Goal: Transaction & Acquisition: Purchase product/service

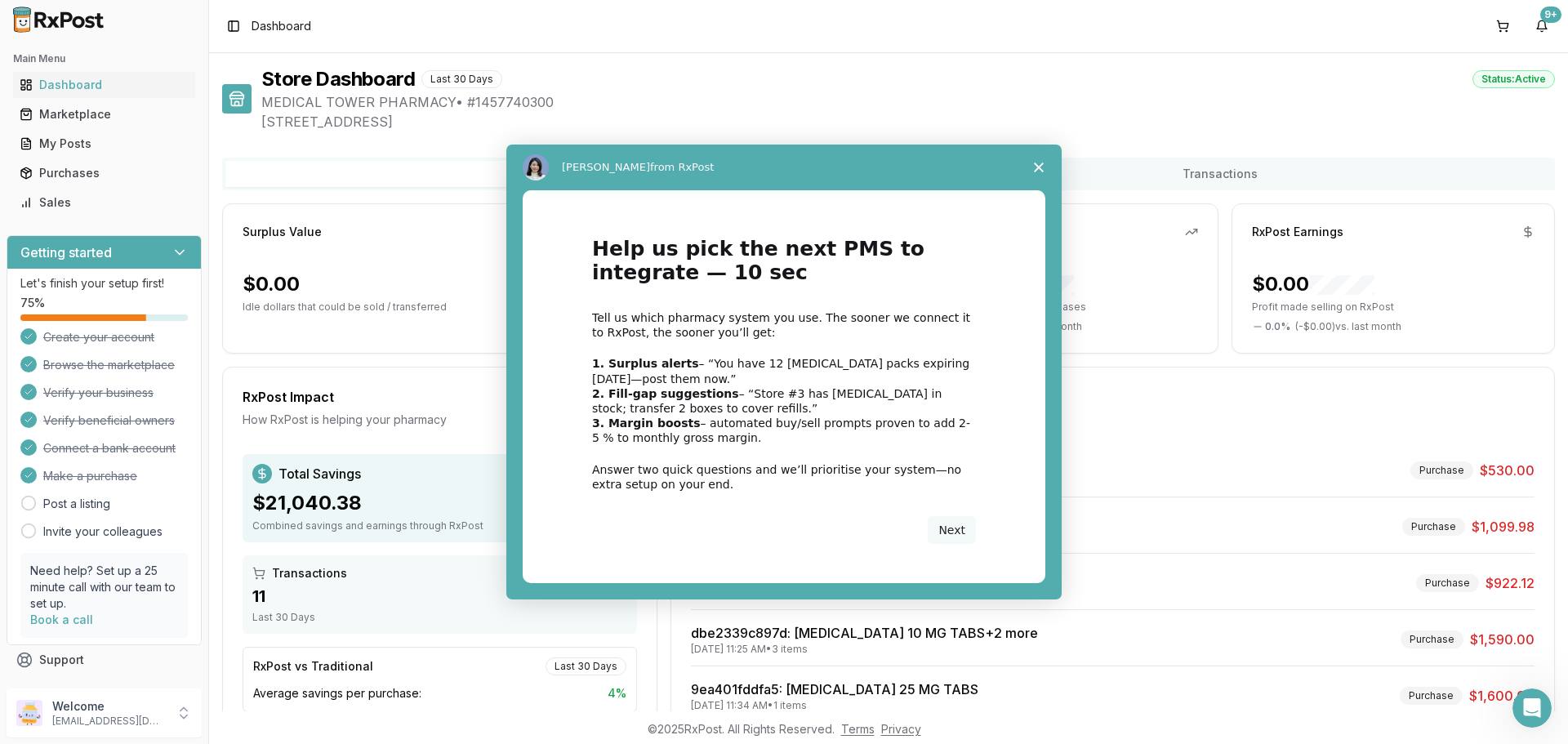
click at [41, 121] on div "Intercom messenger" at bounding box center [784, 372] width 1568 height 744
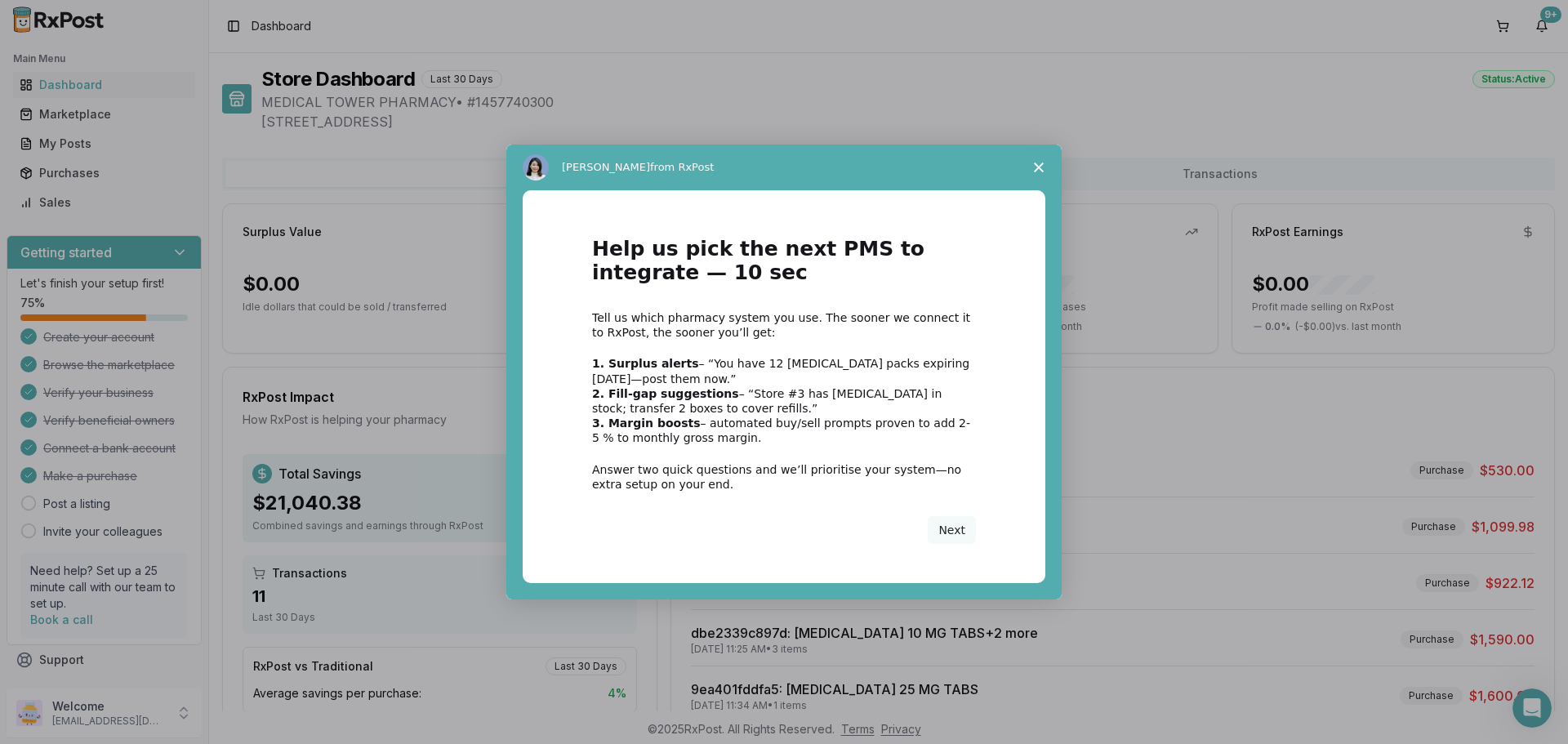
click at [1038, 162] on icon "Close survey" at bounding box center [1038, 167] width 10 height 10
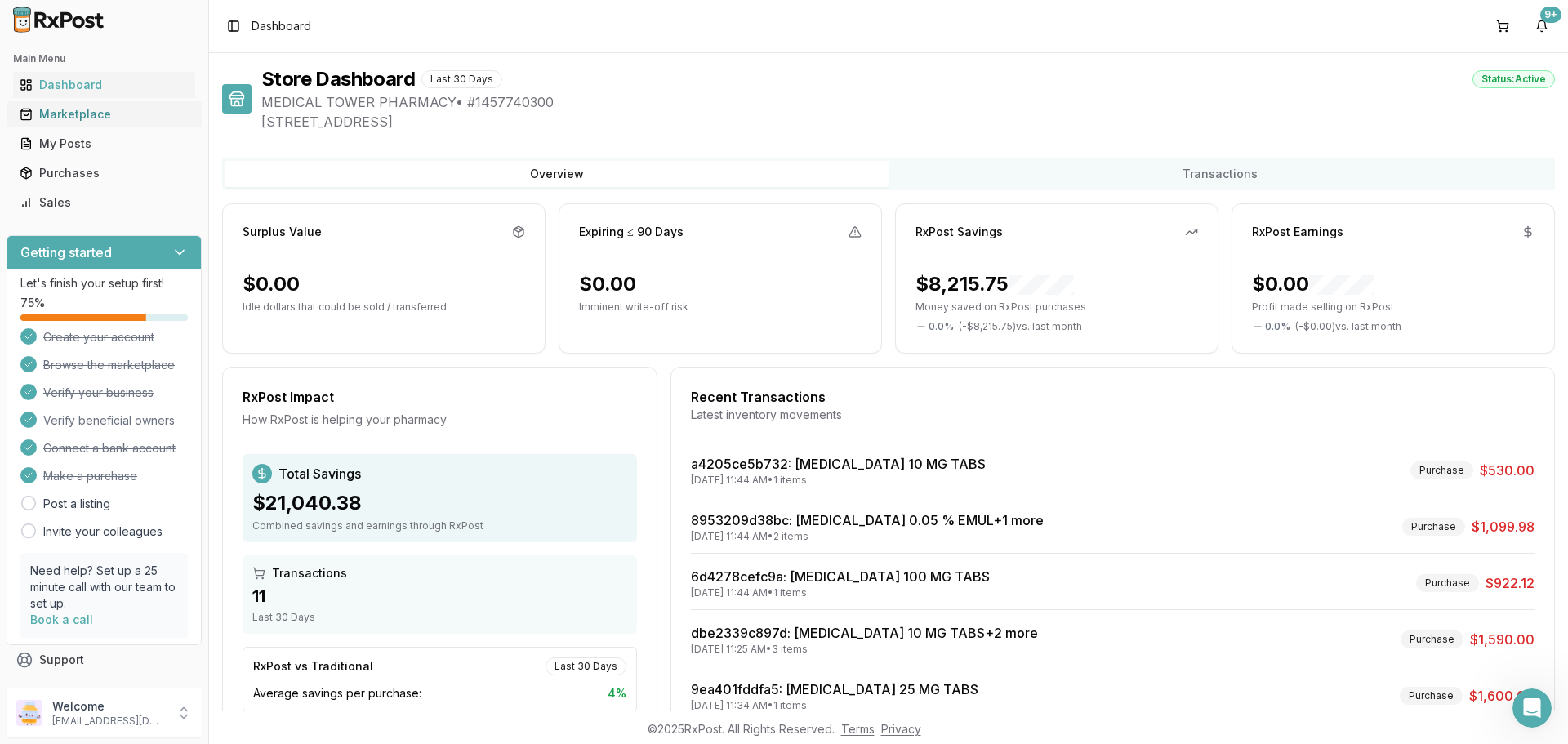
click at [82, 103] on link "Marketplace" at bounding box center [103, 115] width 182 height 30
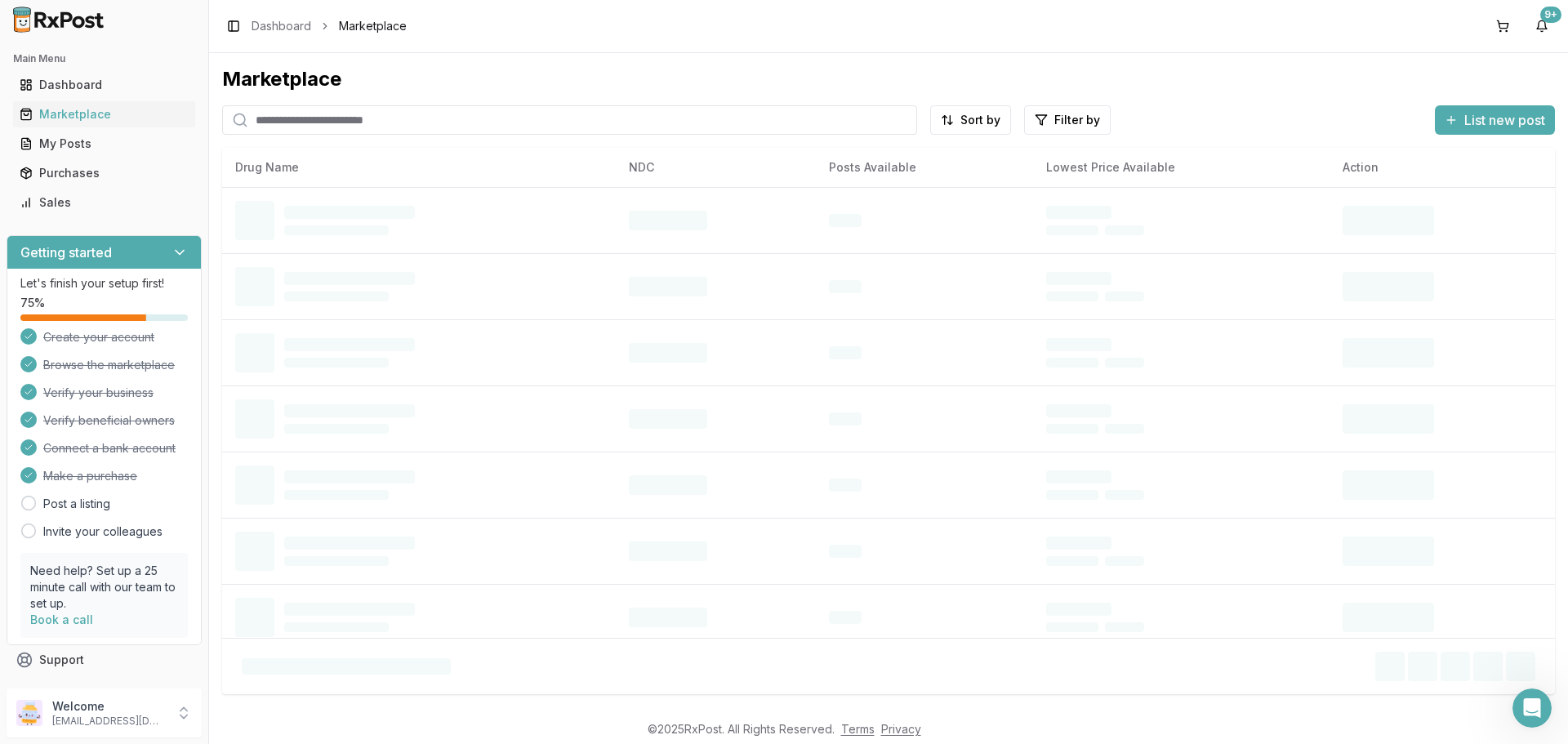
click at [351, 119] on input "search" at bounding box center [569, 120] width 695 height 30
type input "******"
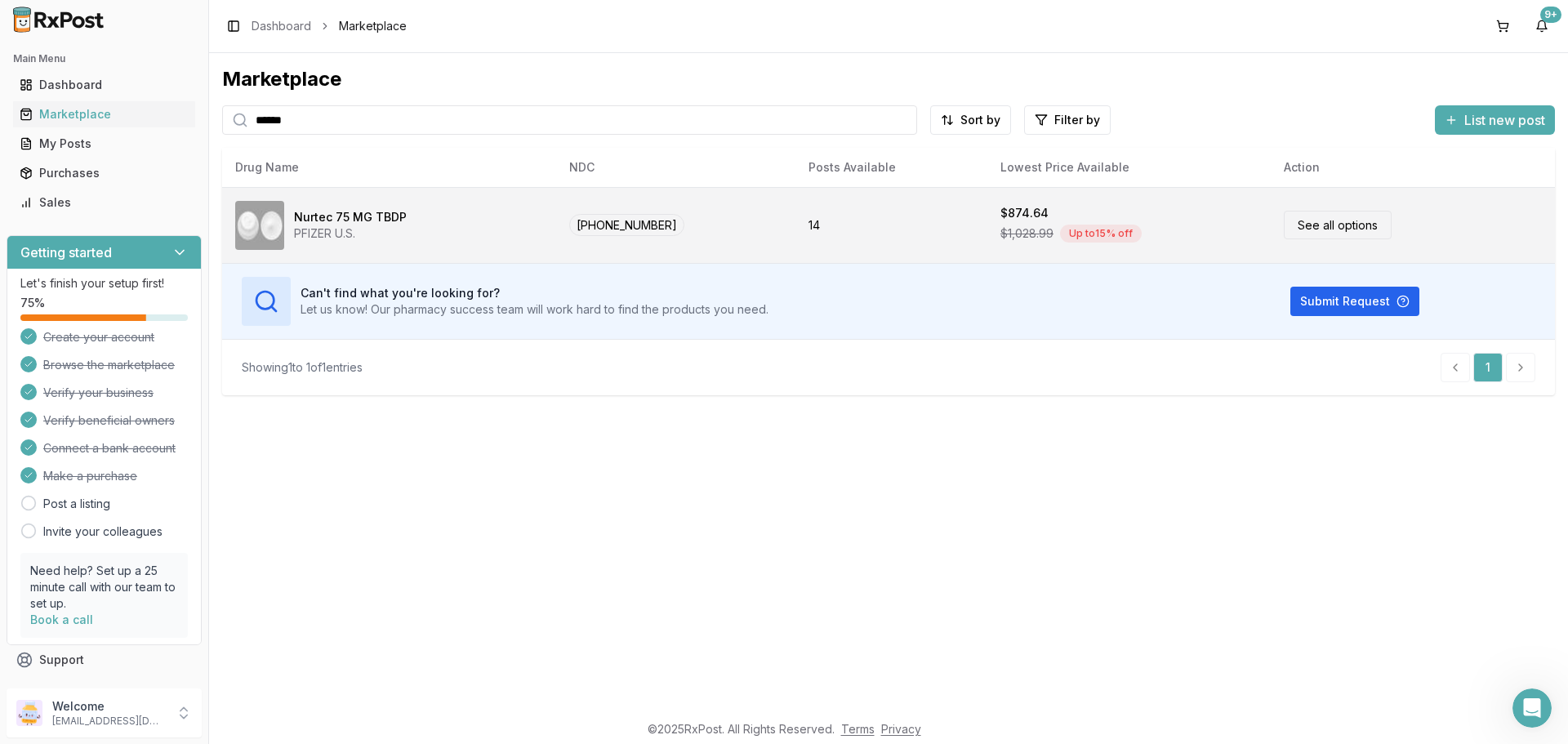
click at [719, 229] on td "[PHONE_NUMBER]" at bounding box center [675, 225] width 240 height 76
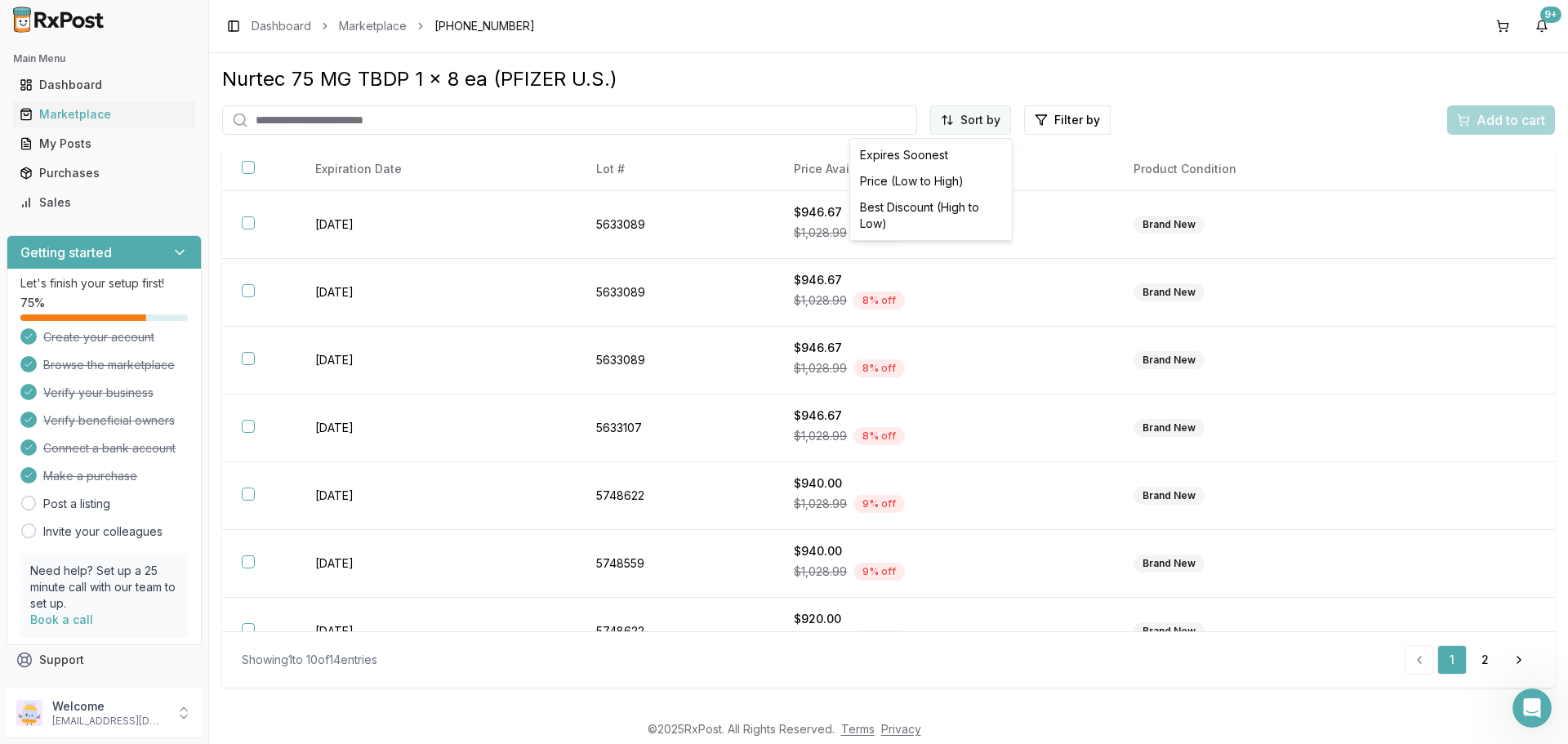
click at [995, 113] on html "Main Menu Dashboard Marketplace My Posts Purchases Sales Getting started Let's …" at bounding box center [784, 372] width 1568 height 744
click at [940, 181] on div "Price (Low to High)" at bounding box center [930, 181] width 155 height 26
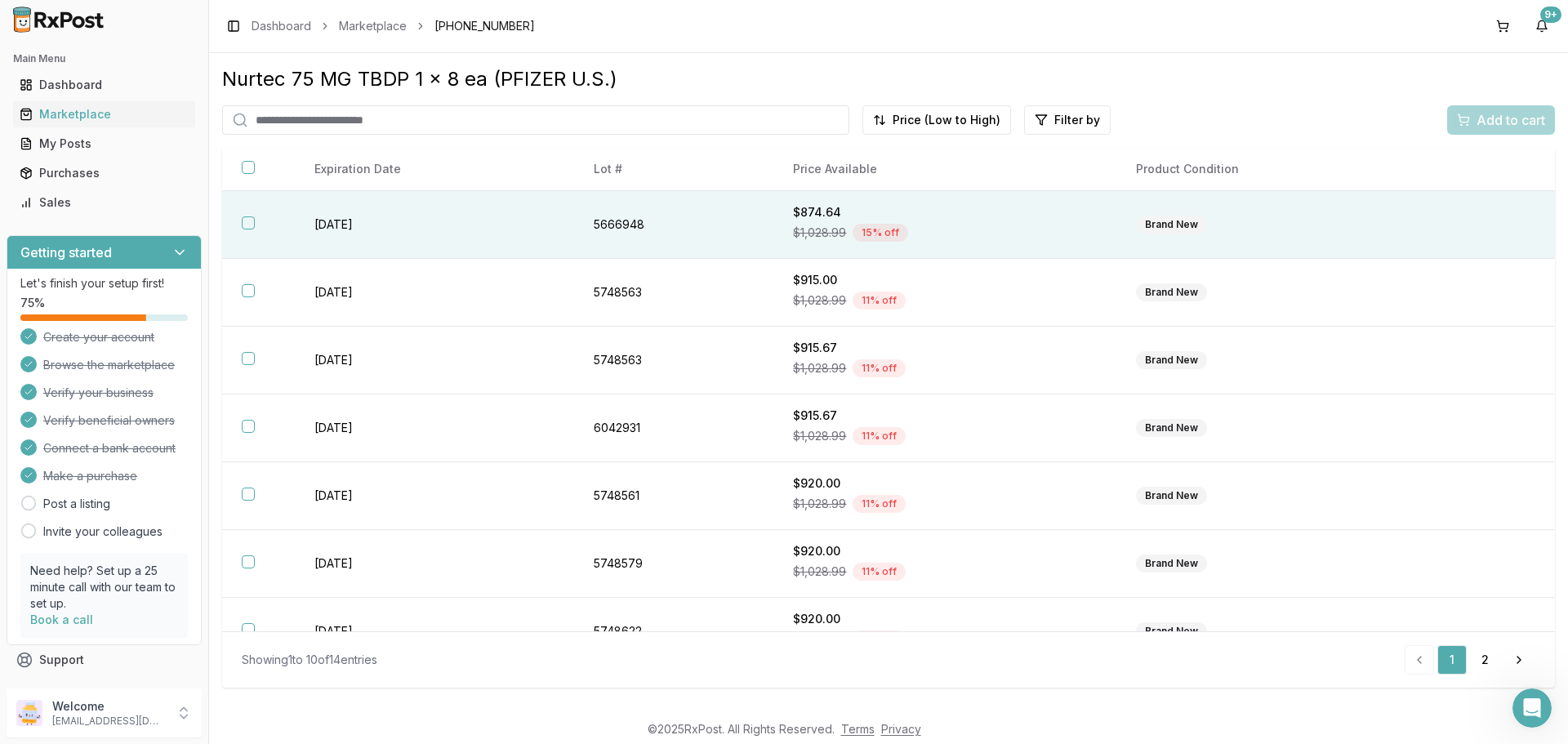
click at [249, 223] on button "button" at bounding box center [248, 223] width 13 height 13
click at [1522, 119] on span "Add to cart" at bounding box center [1511, 119] width 69 height 20
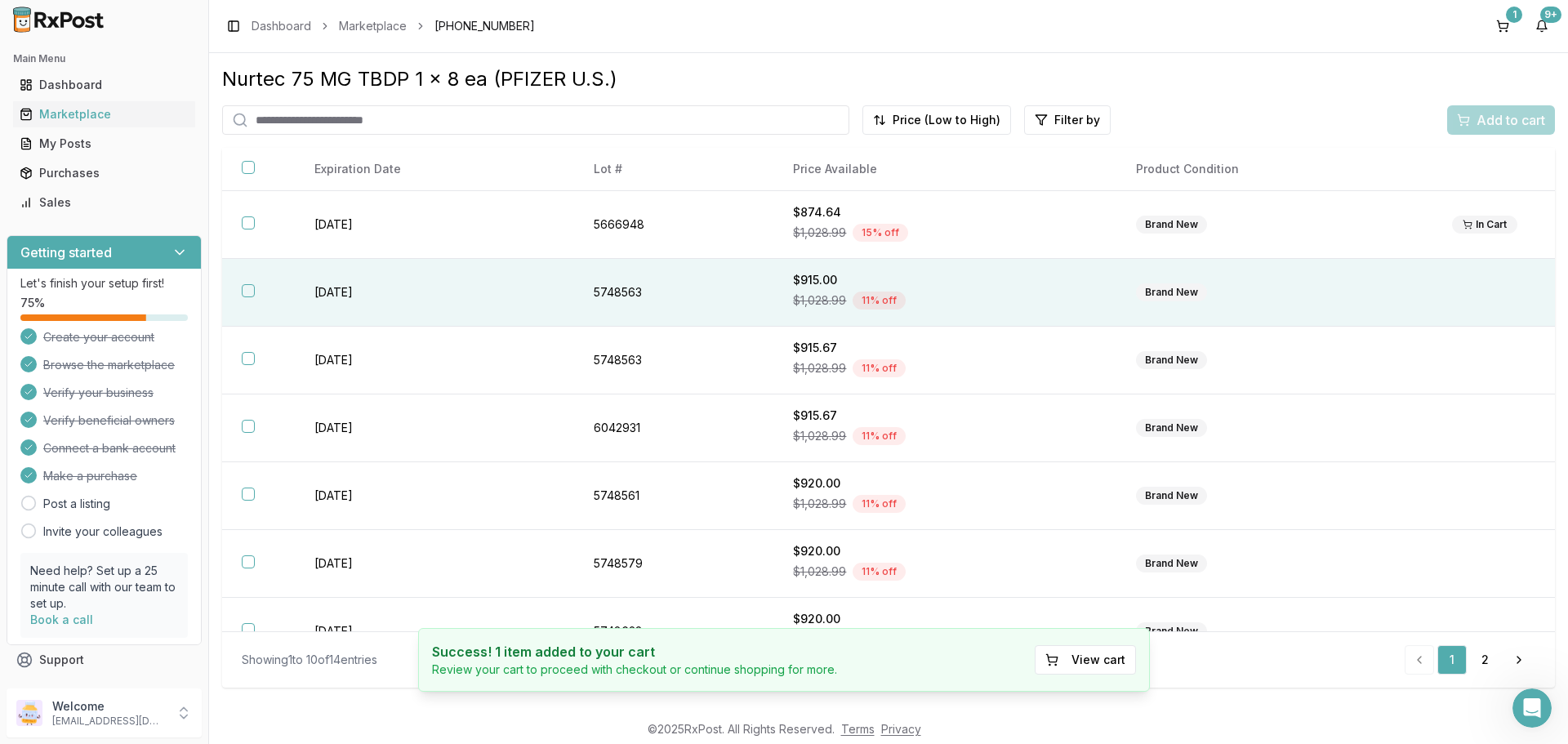
click at [735, 283] on td "5748563" at bounding box center [674, 293] width 199 height 68
click at [1505, 119] on span "Add to cart" at bounding box center [1511, 119] width 69 height 20
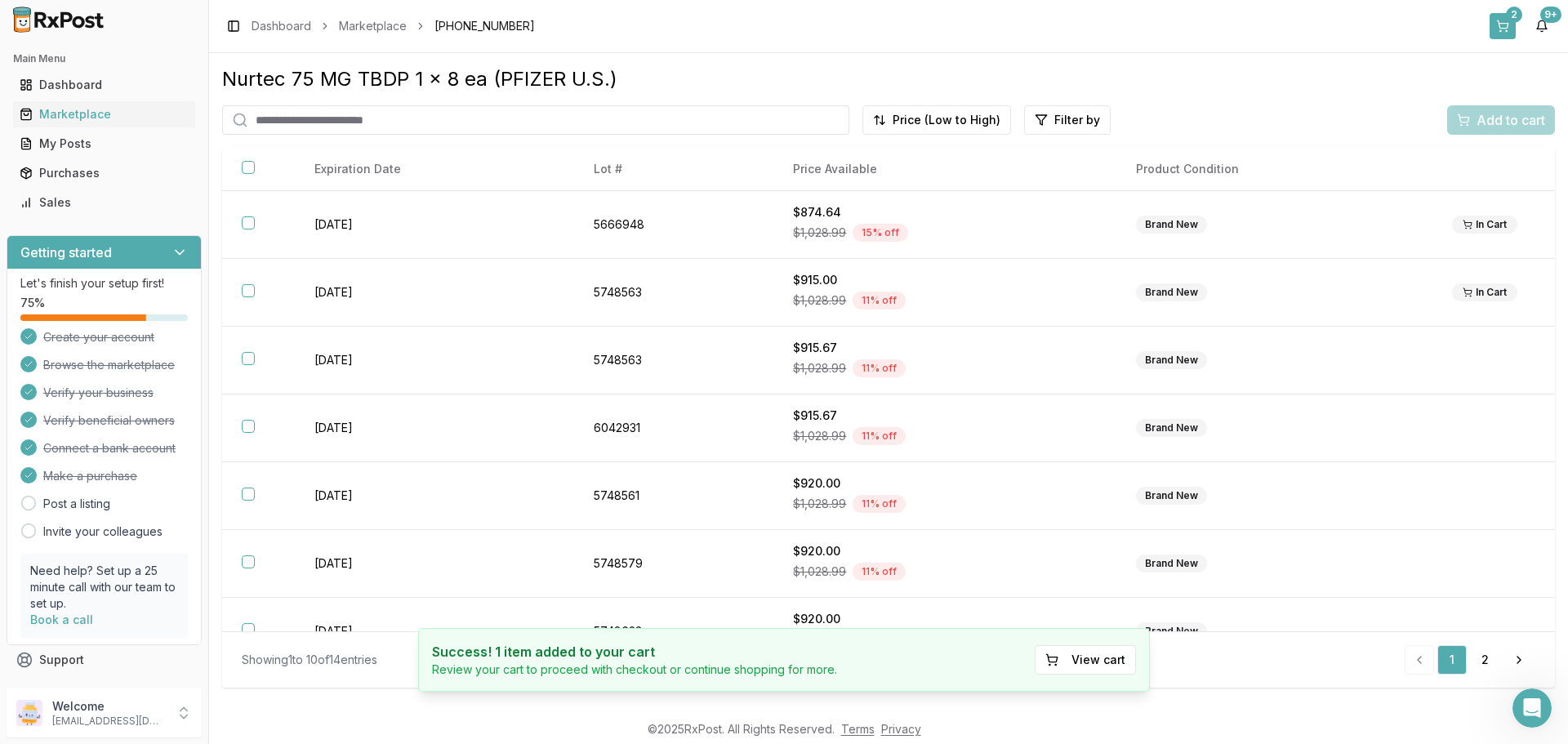
click at [1496, 21] on button "2" at bounding box center [1503, 26] width 26 height 26
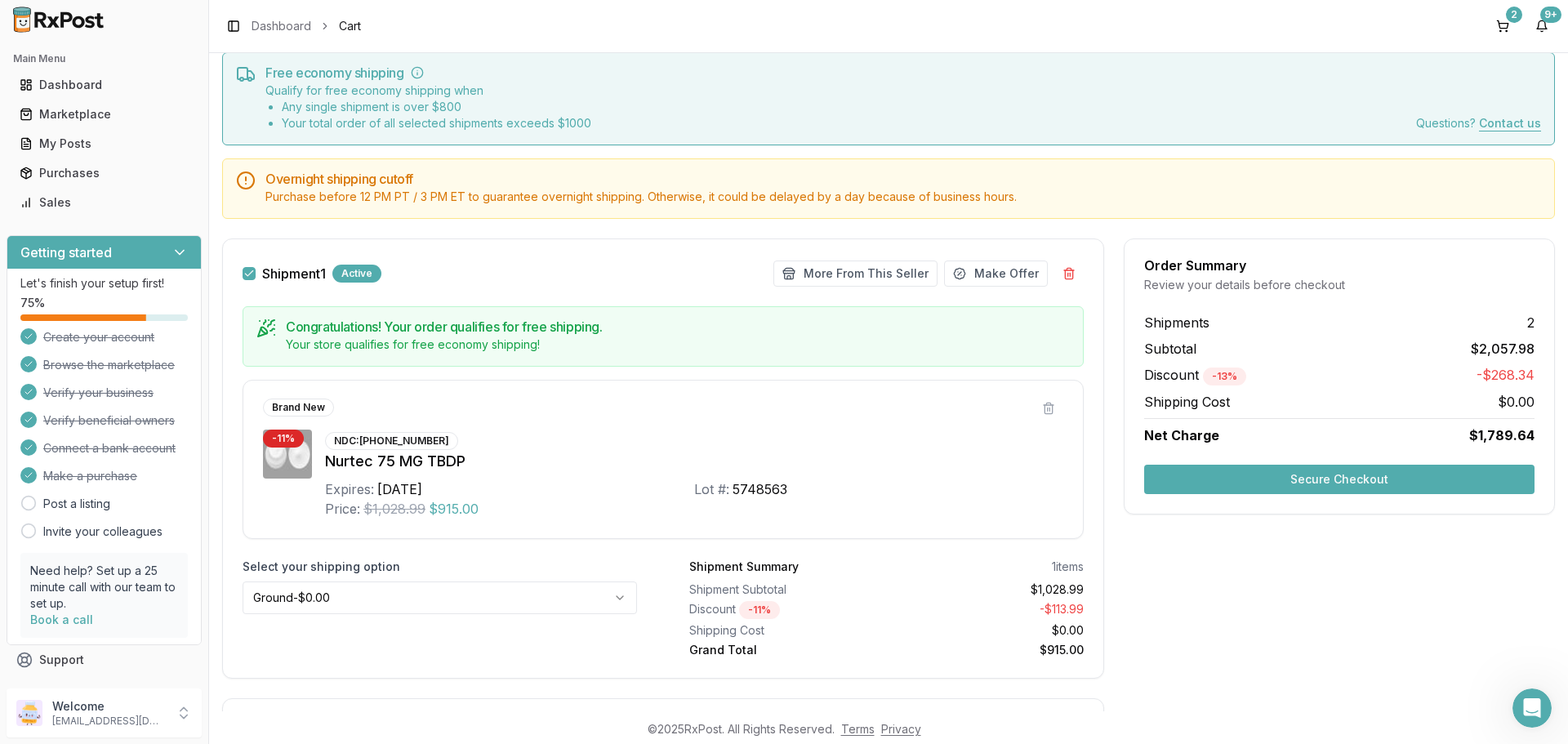
scroll to position [82, 0]
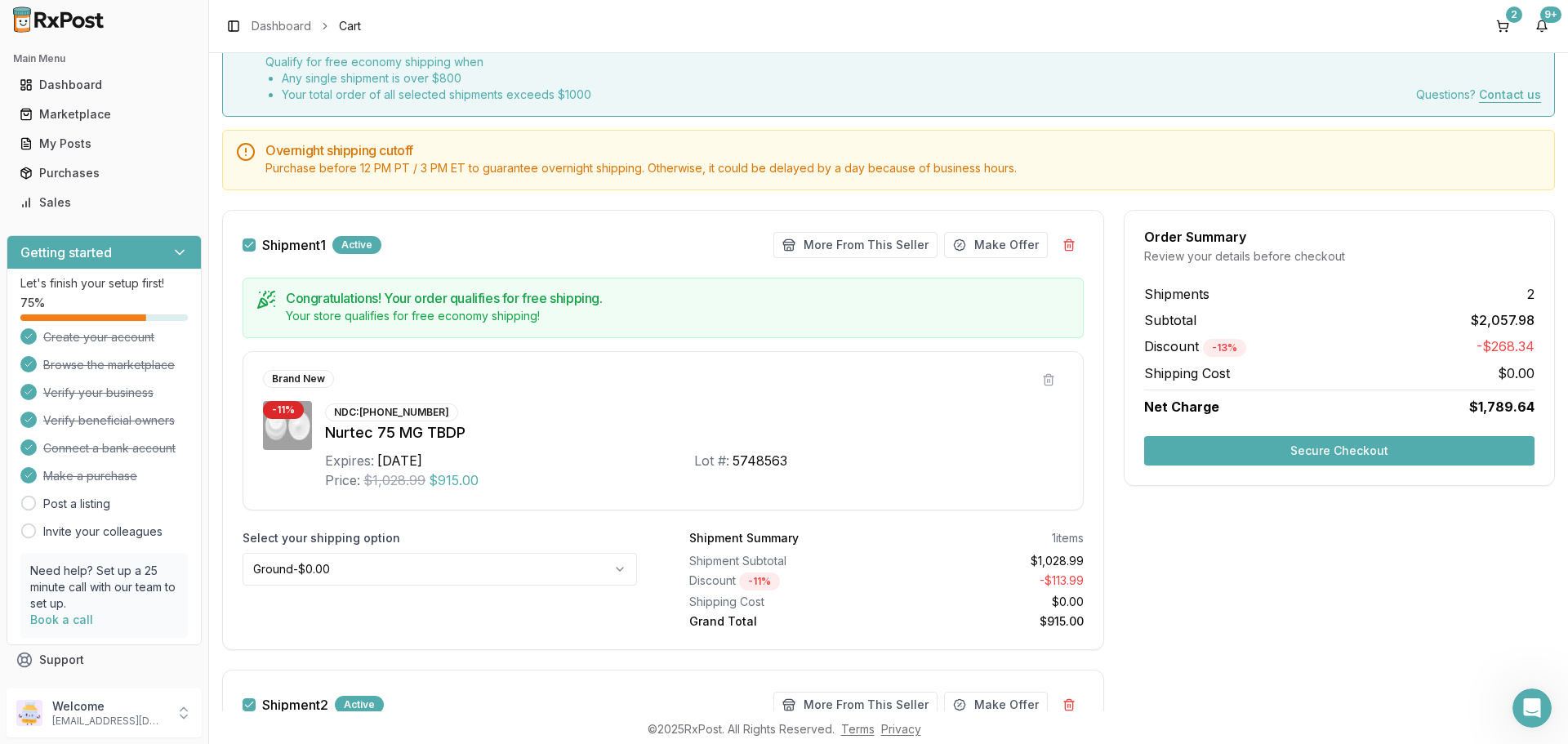
click at [1338, 457] on button "Secure Checkout" at bounding box center [1339, 451] width 391 height 30
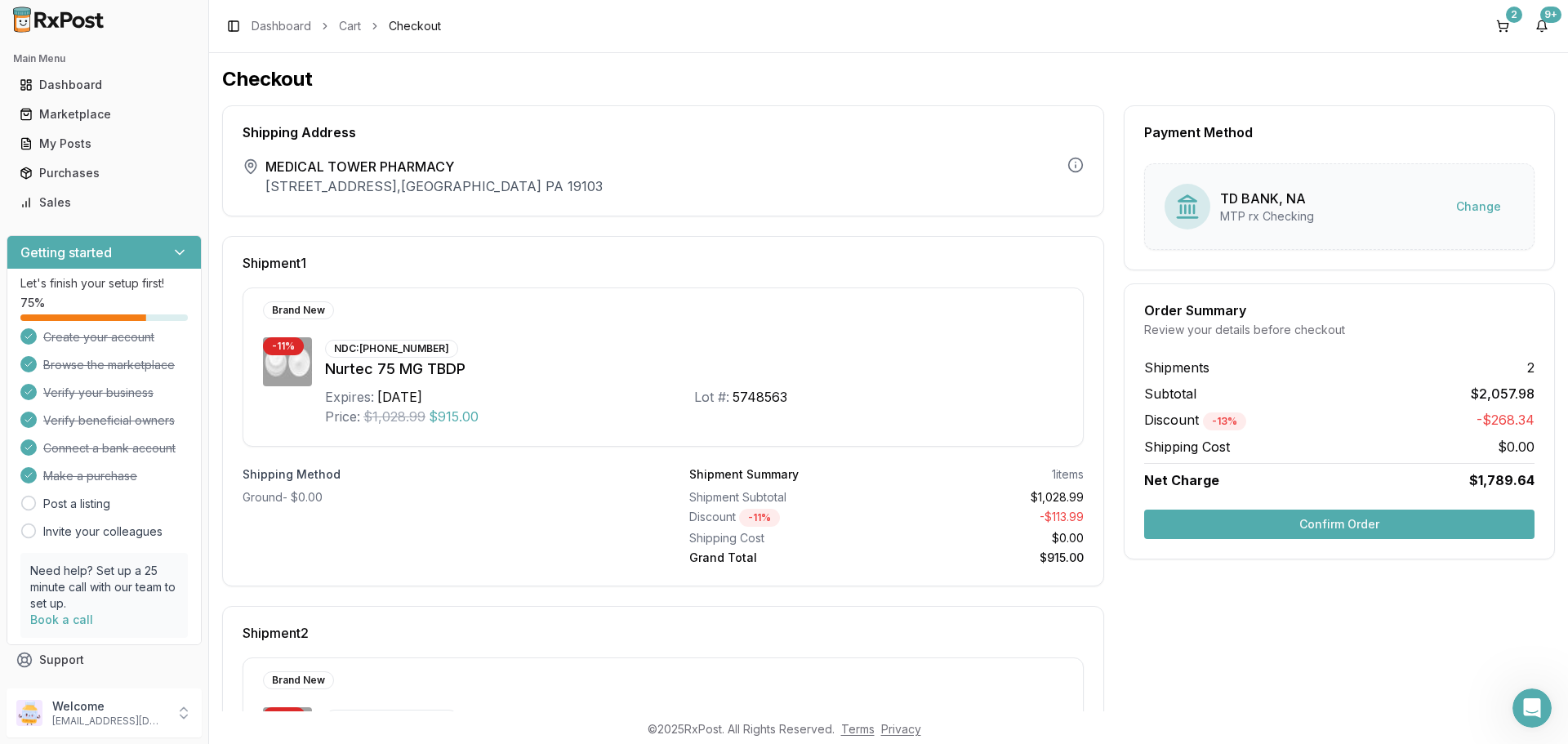
click at [1288, 519] on button "Confirm Order" at bounding box center [1339, 525] width 391 height 30
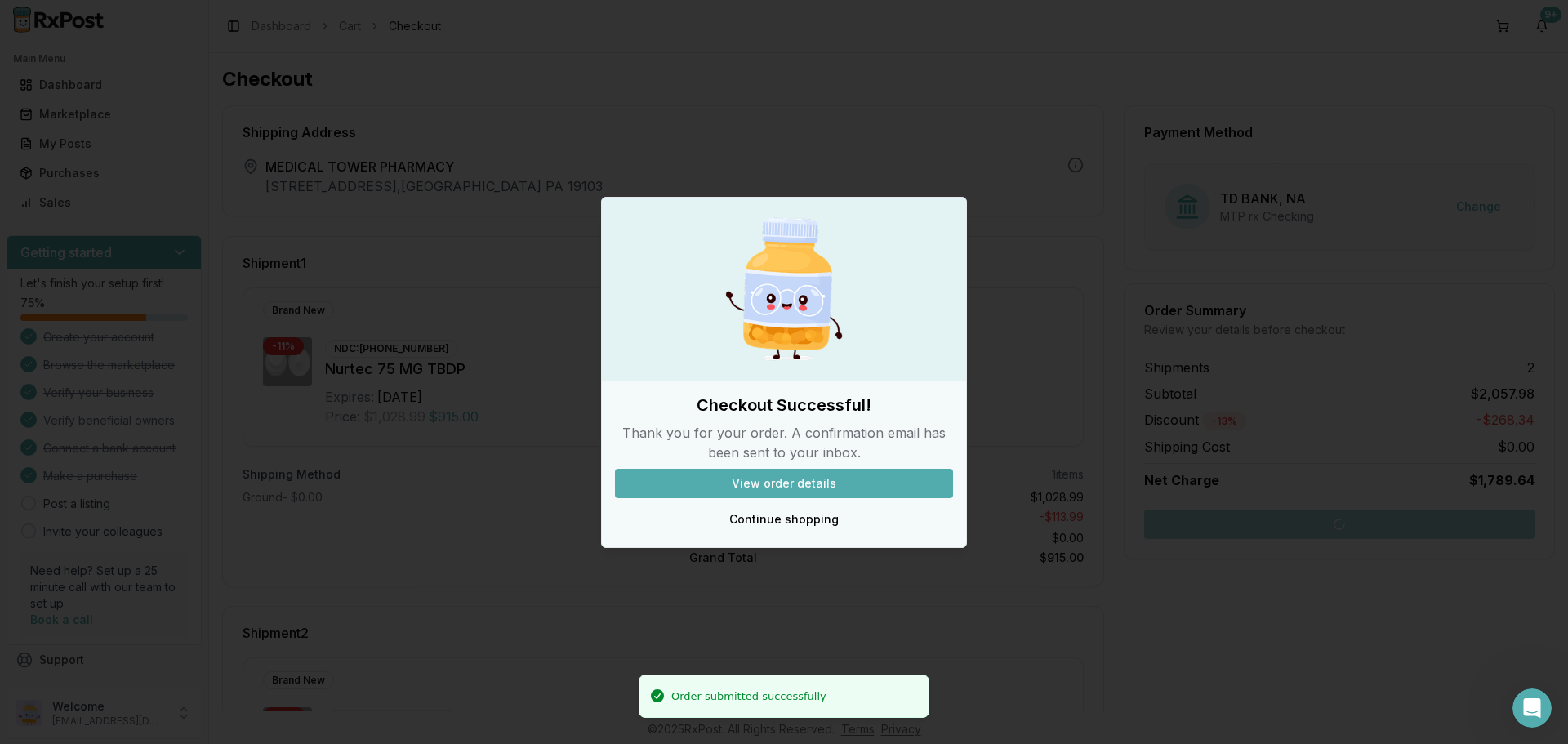
click at [844, 486] on button "View order details" at bounding box center [784, 484] width 338 height 30
